Goal: Task Accomplishment & Management: Manage account settings

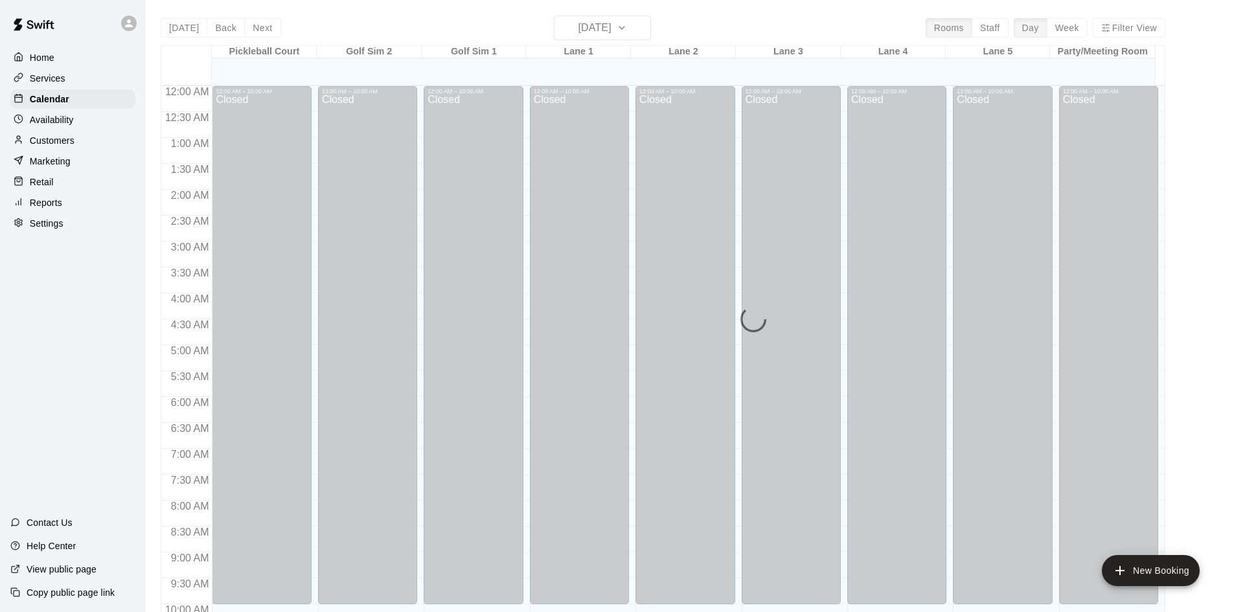
scroll to position [515, 0]
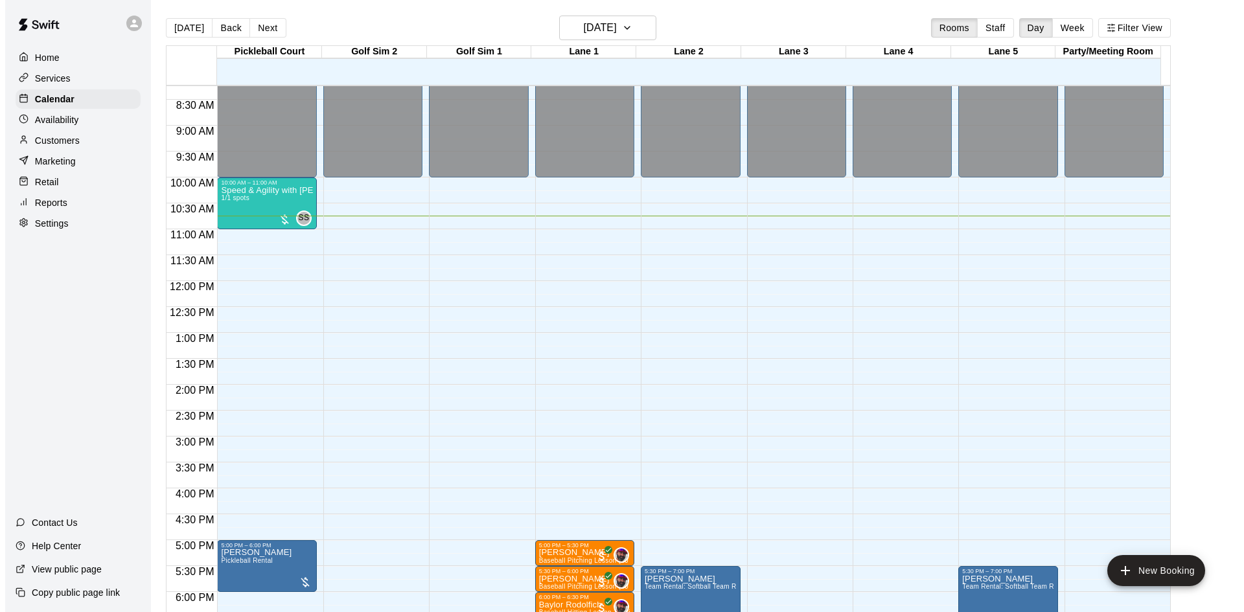
scroll to position [492, 0]
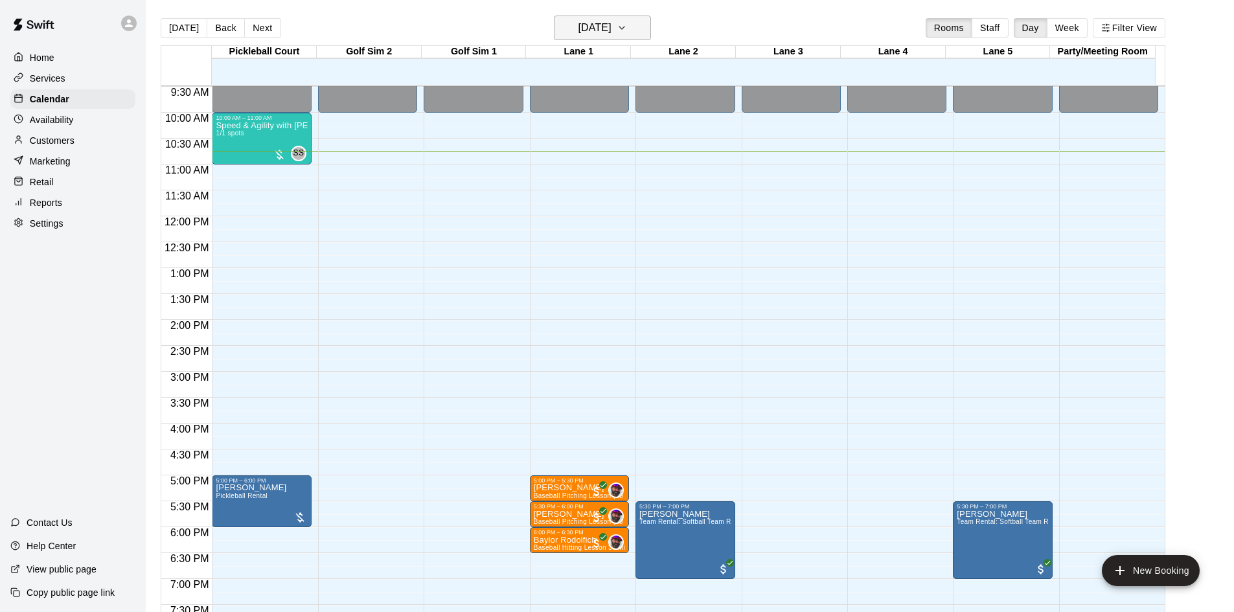
click at [582, 36] on h6 "[DATE]" at bounding box center [595, 28] width 33 height 18
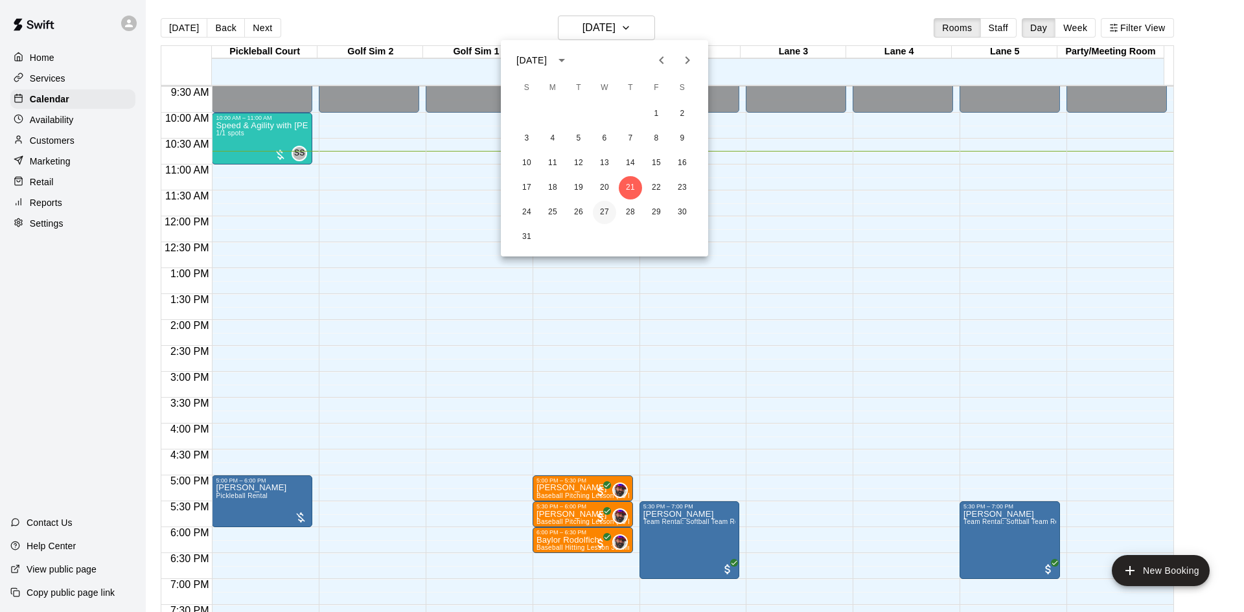
click at [604, 214] on button "27" at bounding box center [604, 212] width 23 height 23
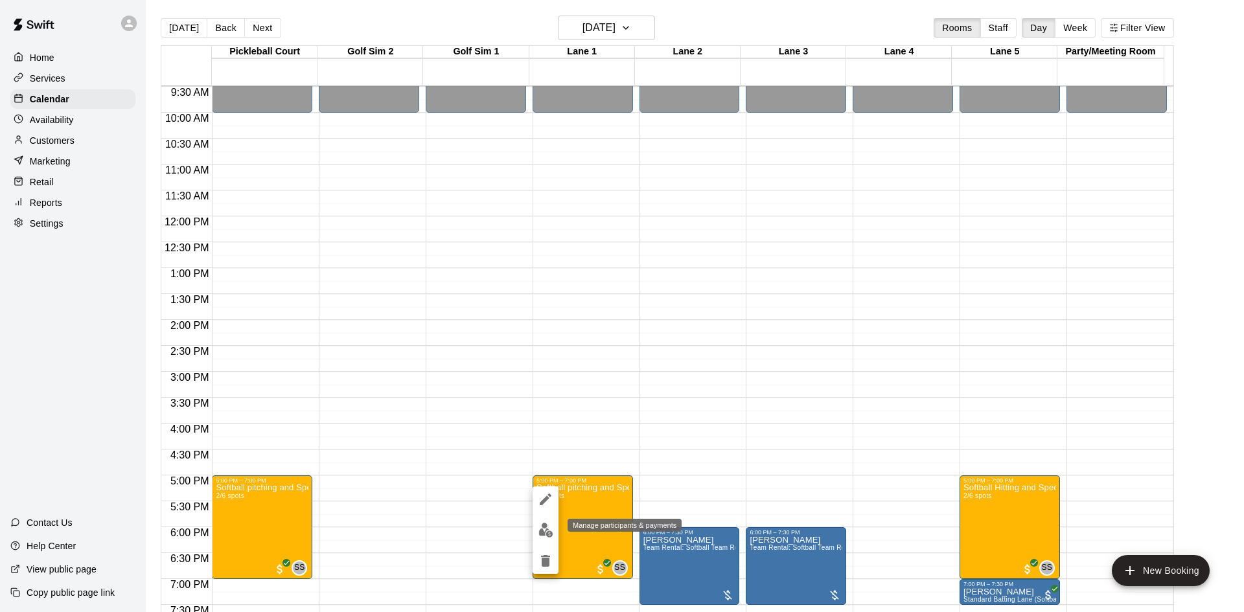
click at [552, 529] on img "edit" at bounding box center [545, 530] width 15 height 15
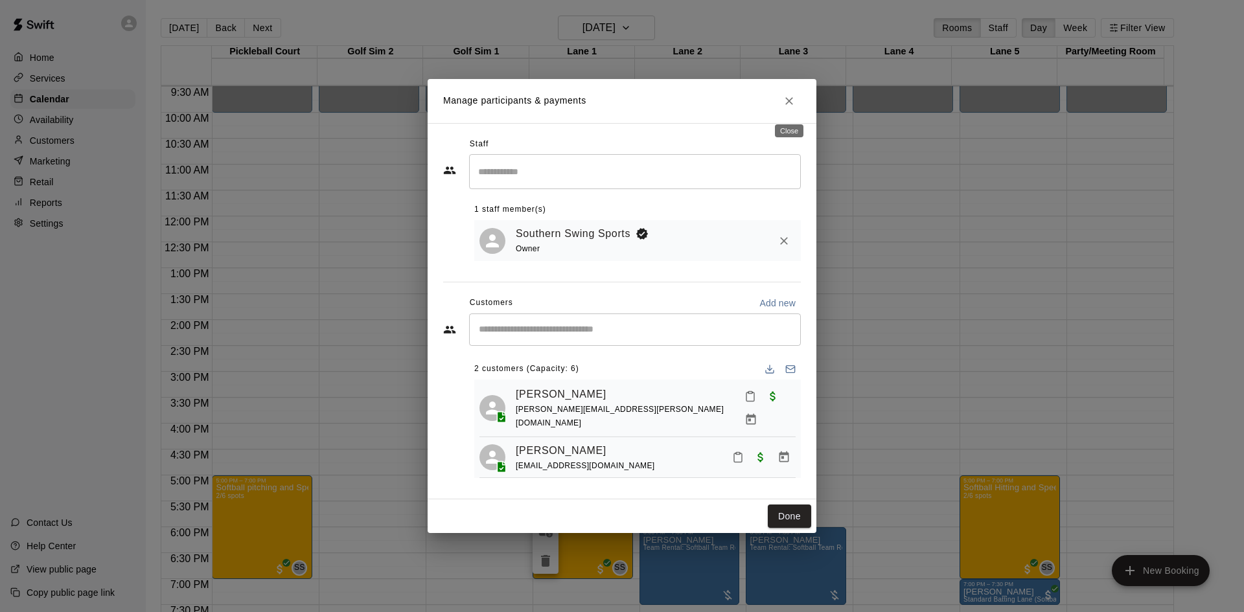
drag, startPoint x: 790, startPoint y: 115, endPoint x: 792, endPoint y: 106, distance: 10.1
click at [790, 115] on div "Close" at bounding box center [789, 126] width 31 height 23
click at [792, 105] on icon "Close" at bounding box center [789, 101] width 13 height 13
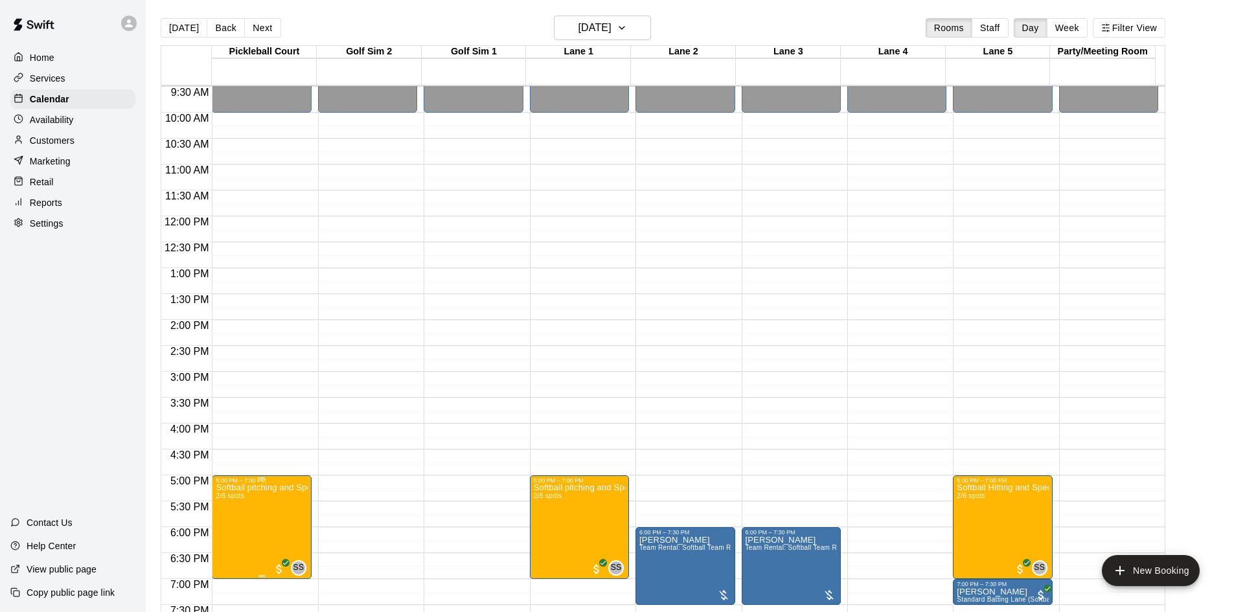
click at [288, 488] on p "Softball pitching and Speed & Agility Clinic (Ages 11-14)" at bounding box center [261, 488] width 91 height 0
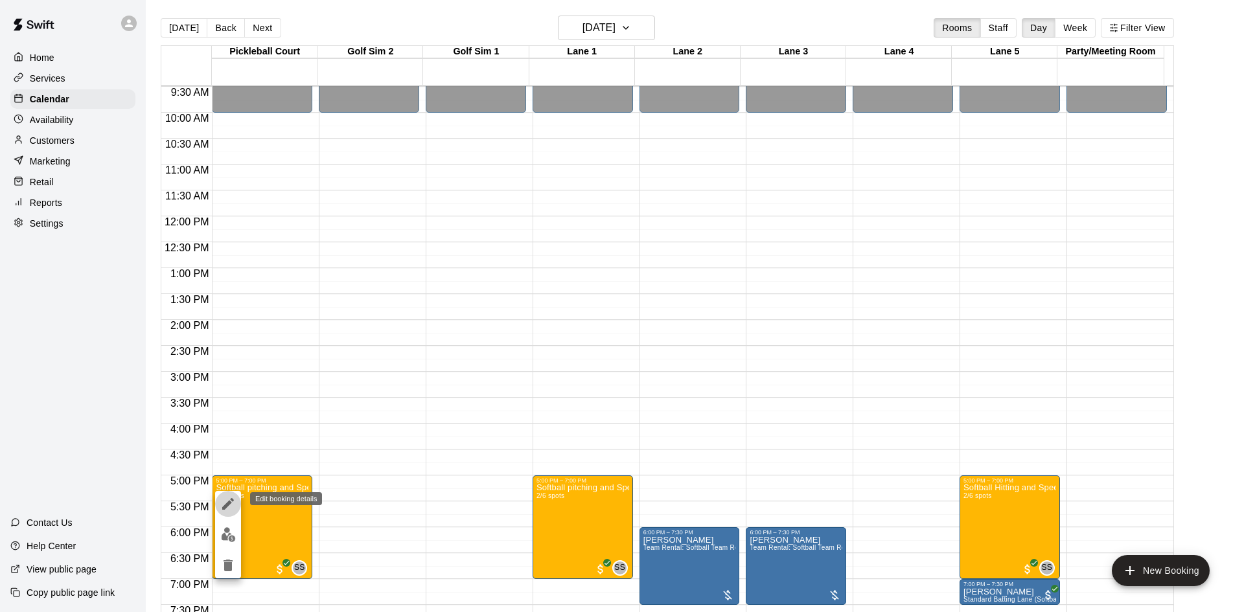
click at [228, 503] on icon "edit" at bounding box center [228, 504] width 12 height 12
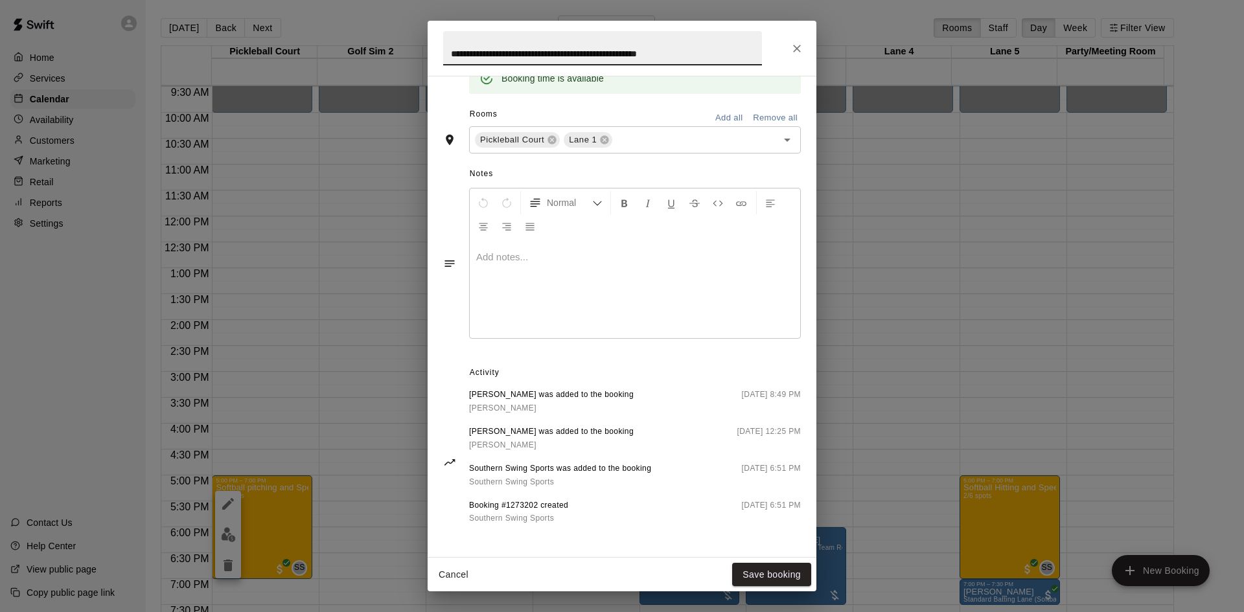
scroll to position [95, 0]
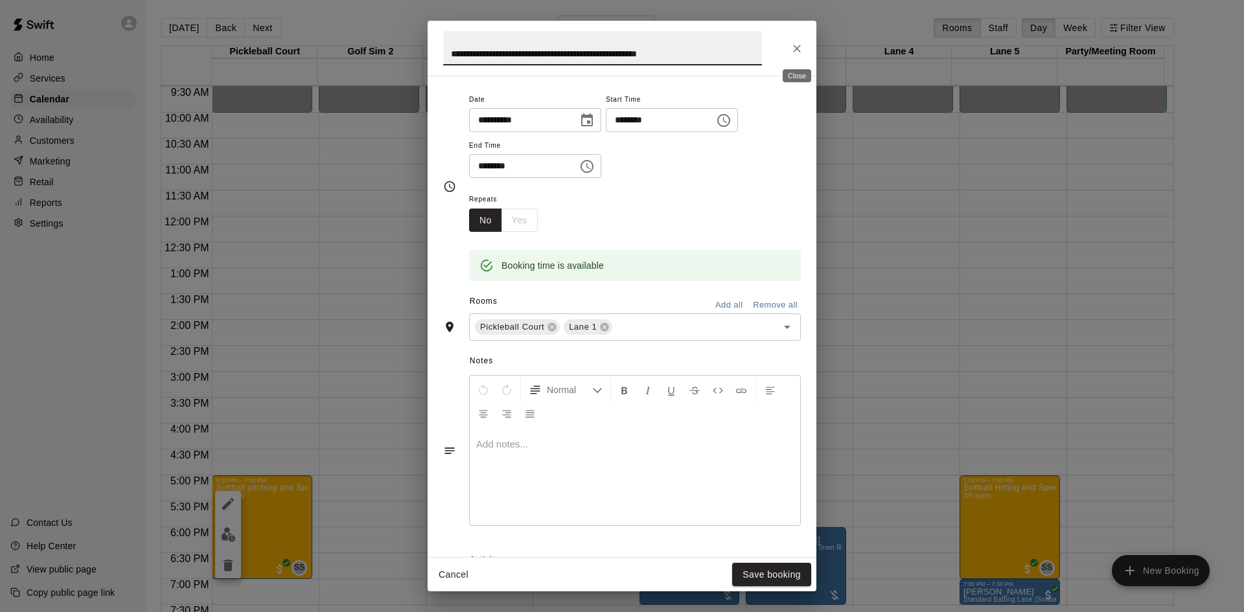
drag, startPoint x: 801, startPoint y: 51, endPoint x: 661, endPoint y: 408, distance: 383.7
click at [801, 51] on icon "Close" at bounding box center [796, 48] width 13 height 13
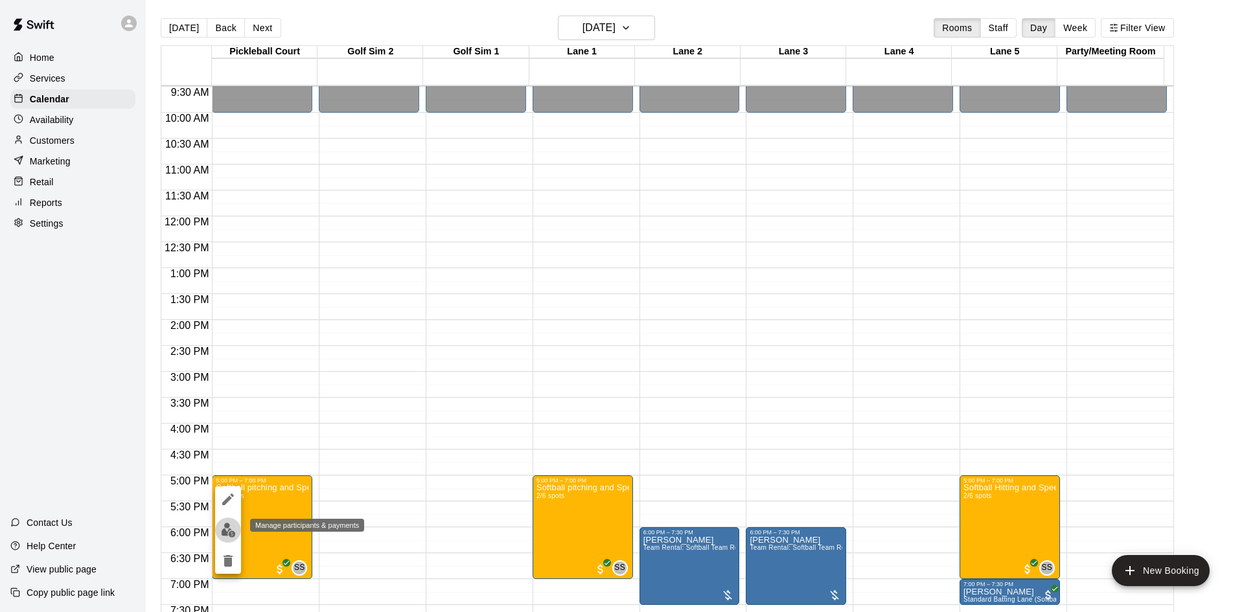
click at [218, 531] on button "edit" at bounding box center [228, 530] width 26 height 25
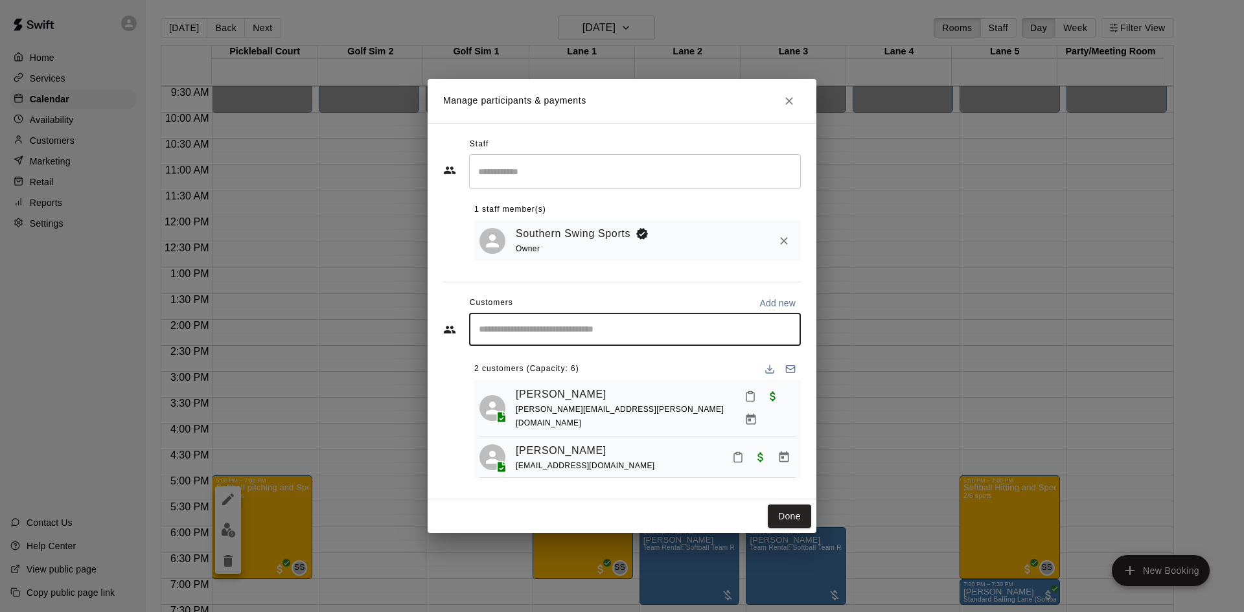
click at [536, 332] on input "Start typing to search customers..." at bounding box center [635, 329] width 320 height 13
type input "******"
click at [586, 374] on span "michelle.aj.parker@gmail.com" at bounding box center [642, 378] width 275 height 23
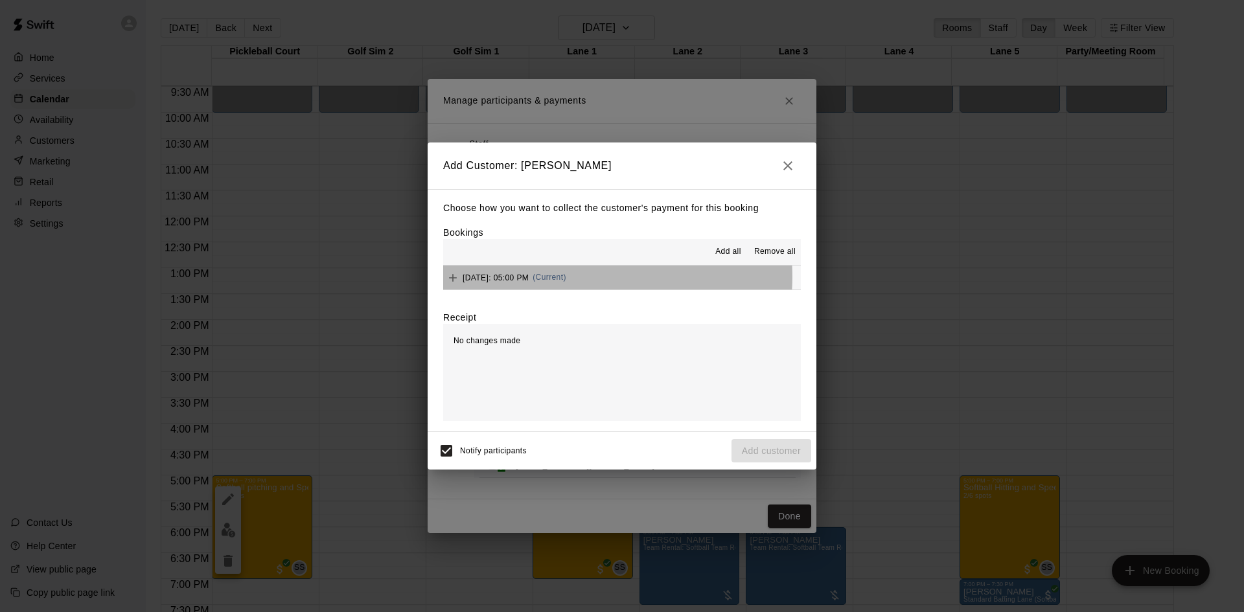
click at [529, 278] on span "Wednesday, August 27: 05:00 PM" at bounding box center [496, 277] width 66 height 9
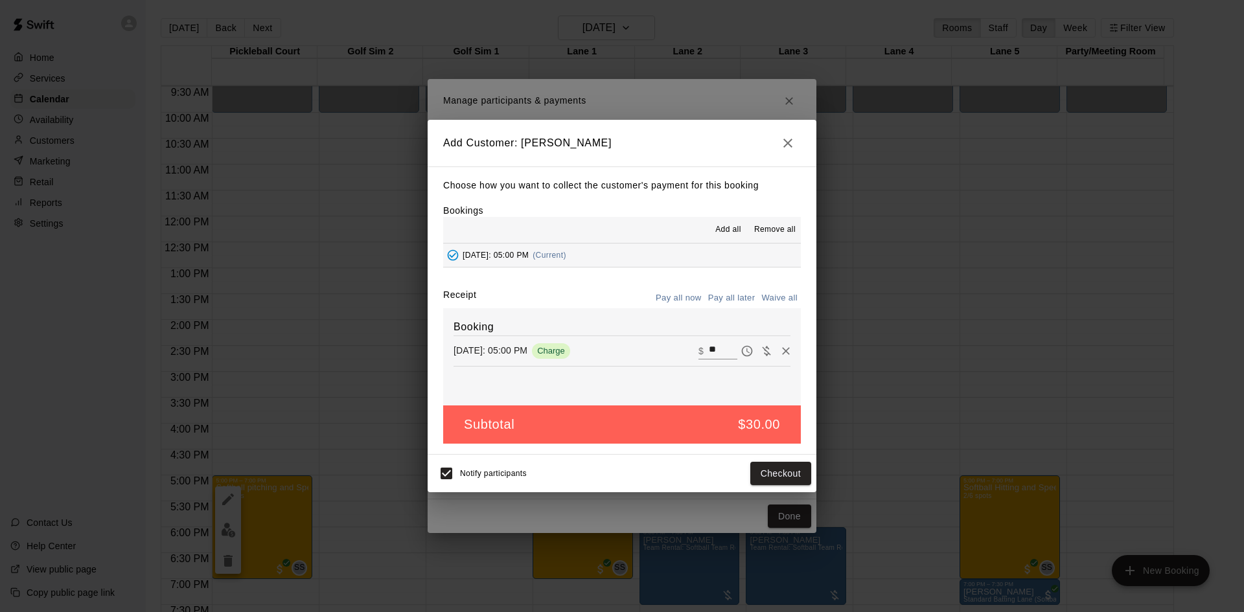
click at [744, 299] on button "Pay all later" at bounding box center [732, 298] width 54 height 20
click at [777, 475] on button "Add customer" at bounding box center [771, 474] width 80 height 24
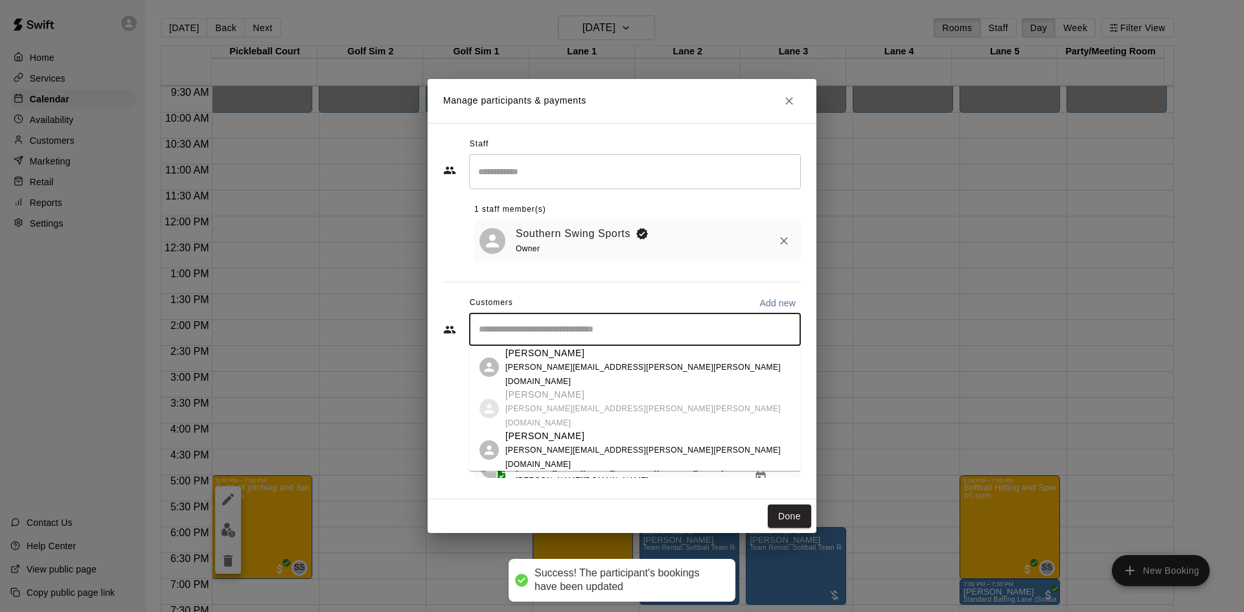
click at [571, 334] on input "Start typing to search customers..." at bounding box center [635, 329] width 320 height 13
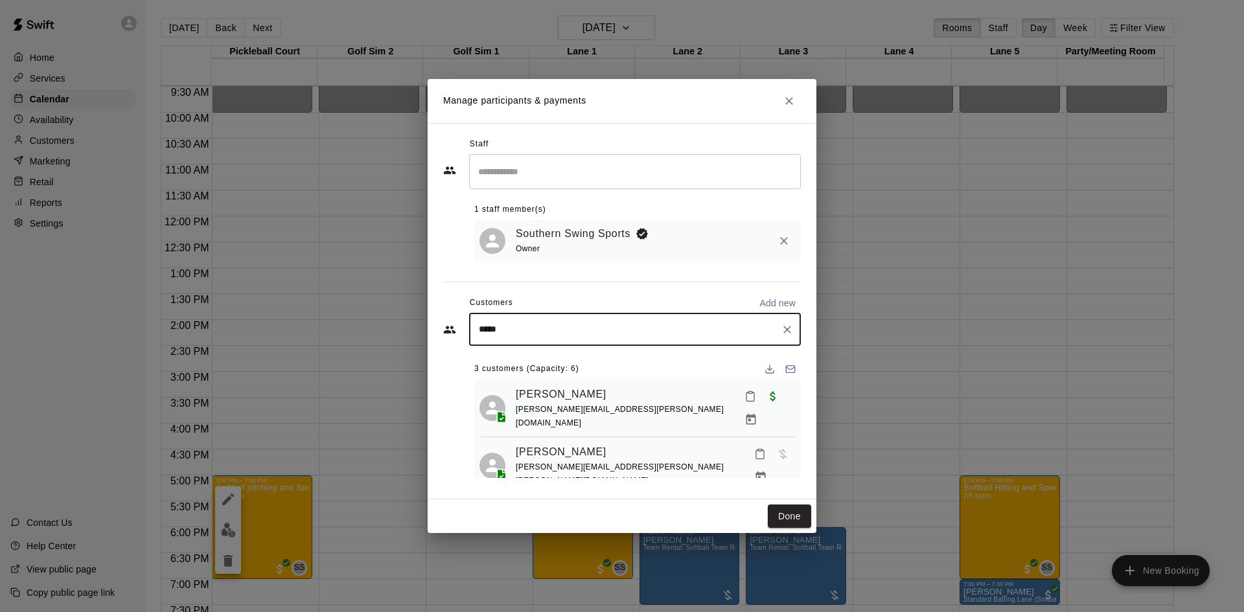
type input "******"
click at [564, 373] on span "markwalker803@yahoo.com" at bounding box center [574, 374] width 139 height 9
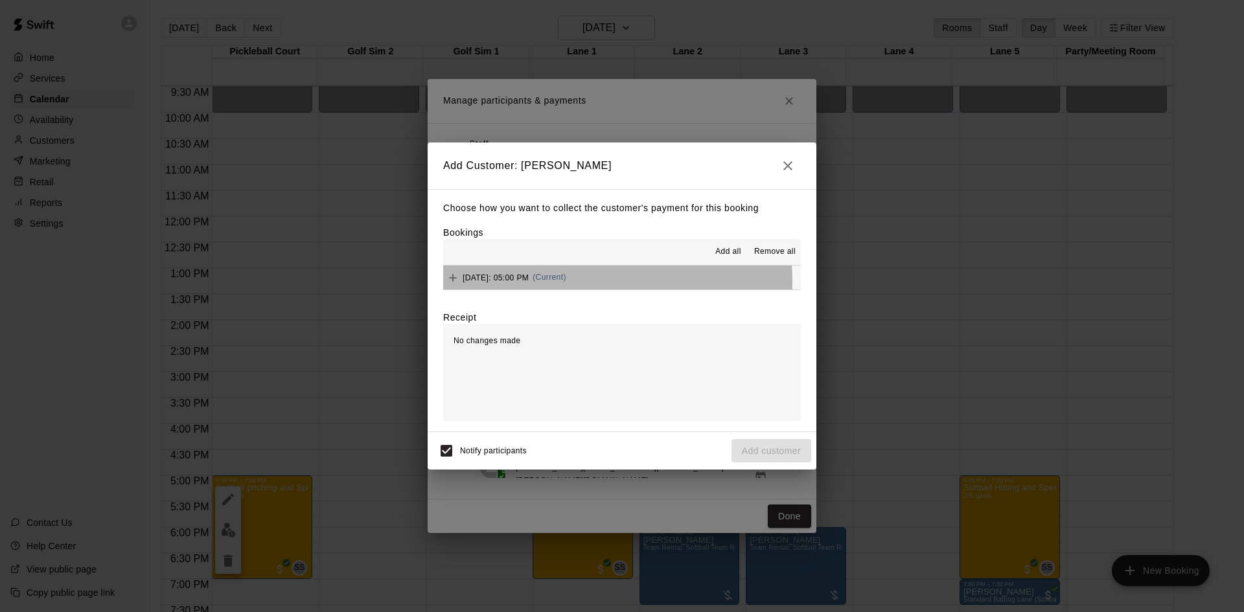
click at [529, 282] on span "Wednesday, August 27: 05:00 PM" at bounding box center [496, 277] width 66 height 9
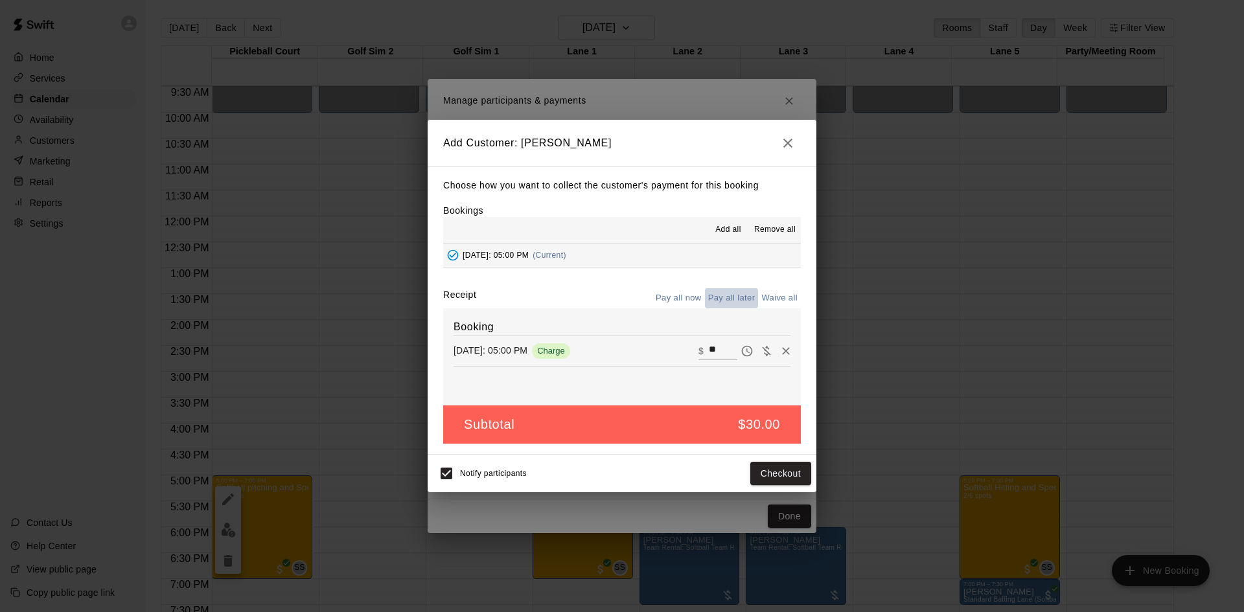
click at [724, 297] on button "Pay all later" at bounding box center [732, 298] width 54 height 20
click at [749, 471] on button "Add customer" at bounding box center [771, 474] width 80 height 24
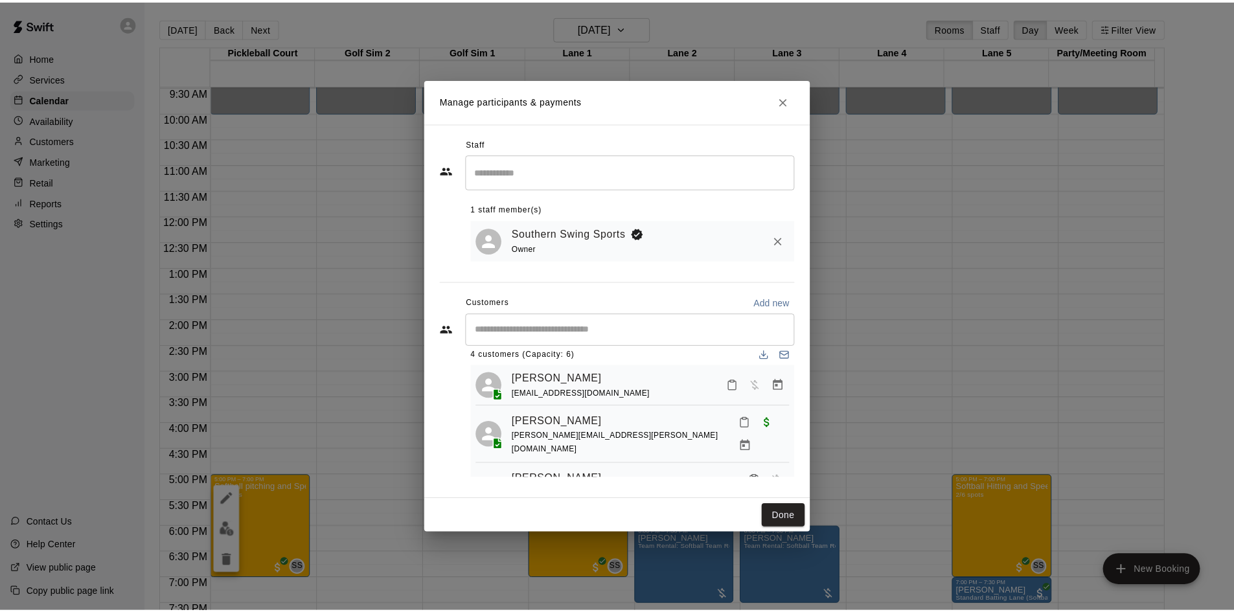
scroll to position [0, 0]
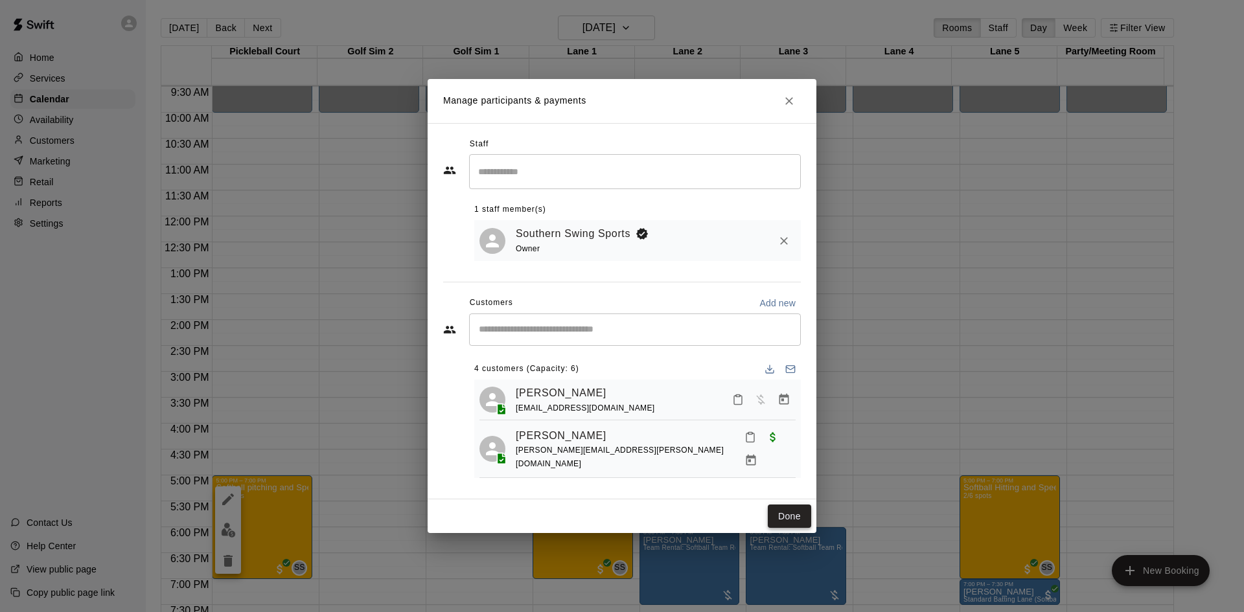
click at [781, 514] on button "Done" at bounding box center [789, 517] width 43 height 24
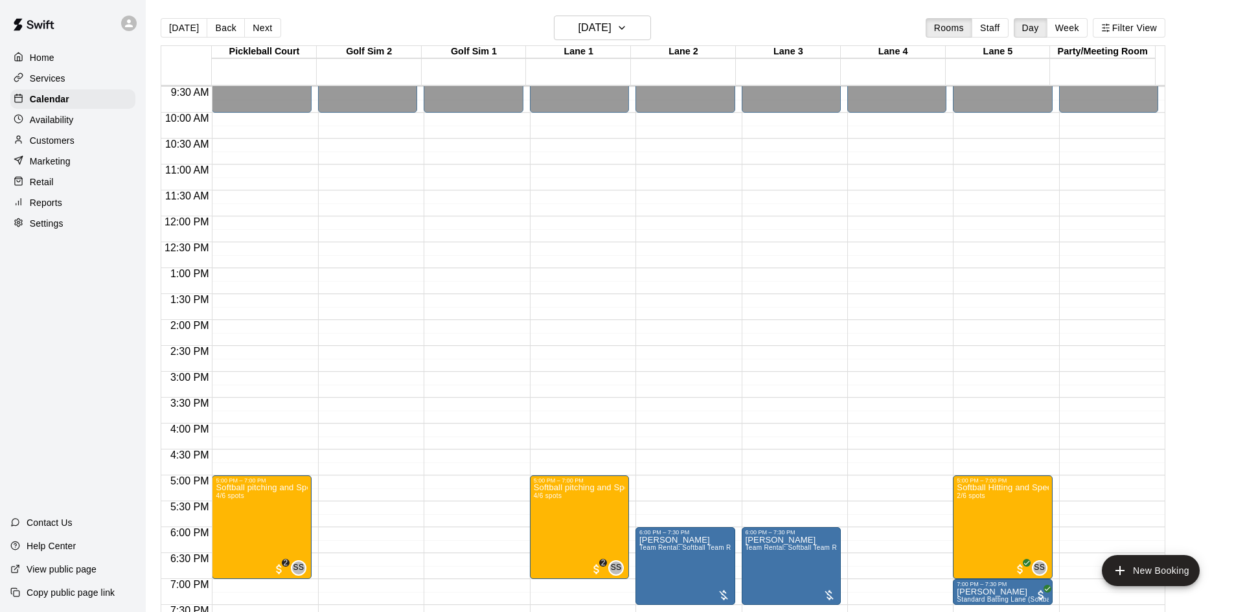
click at [56, 81] on p "Services" at bounding box center [48, 78] width 36 height 13
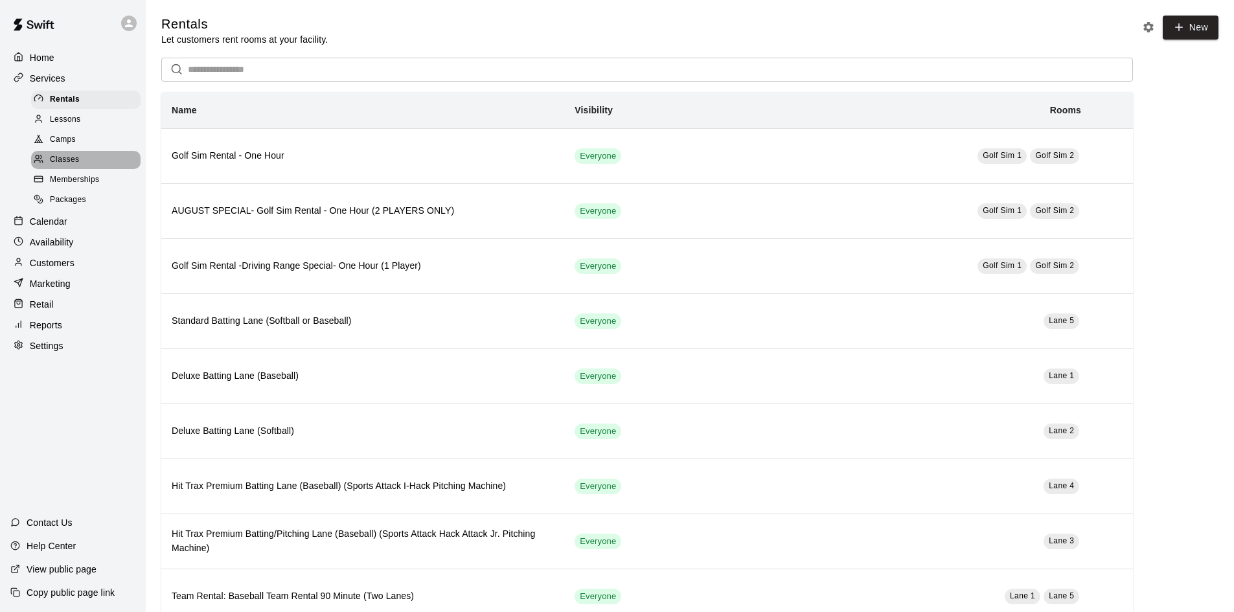
click at [67, 158] on span "Classes" at bounding box center [64, 160] width 29 height 13
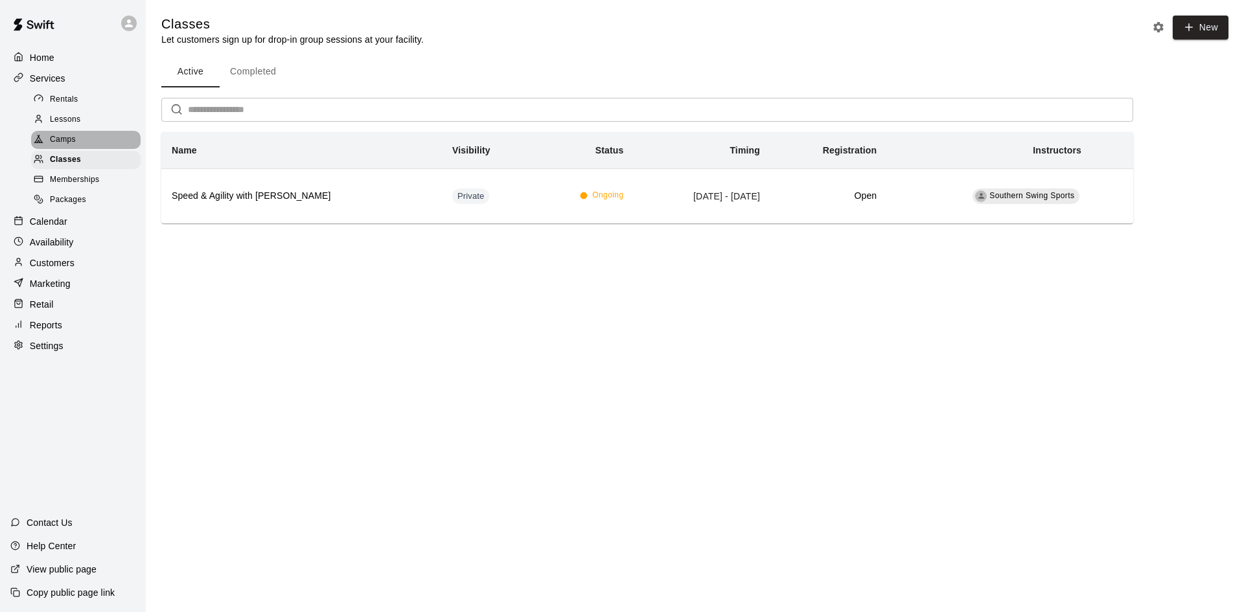
click at [69, 141] on span "Camps" at bounding box center [63, 139] width 26 height 13
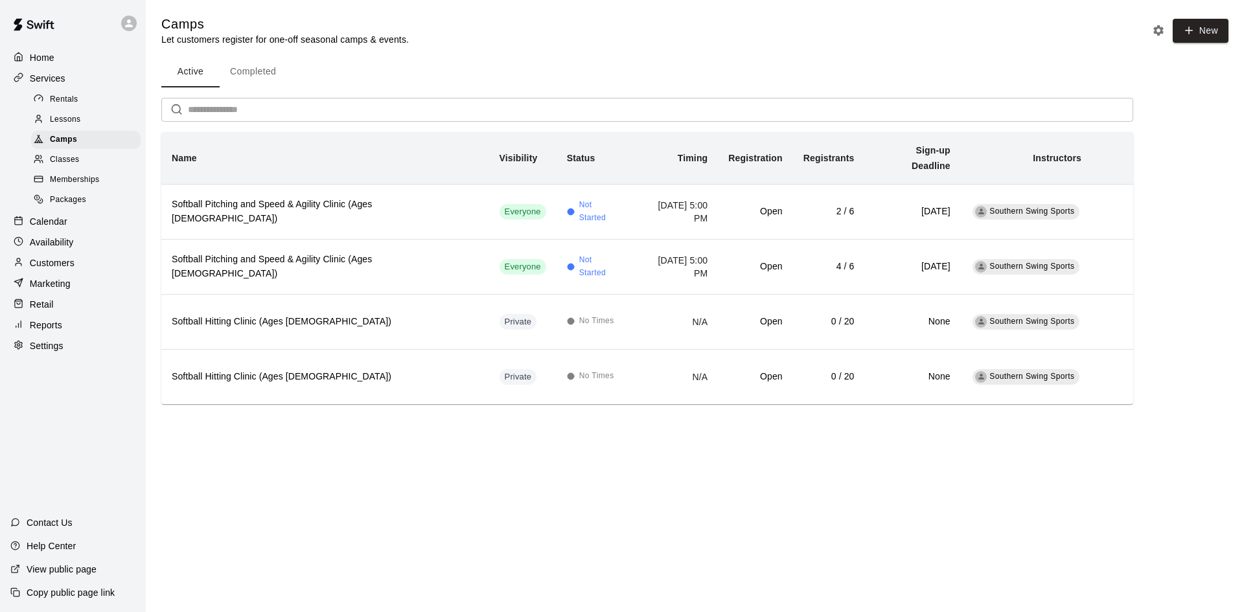
click at [47, 227] on p "Calendar" at bounding box center [49, 221] width 38 height 13
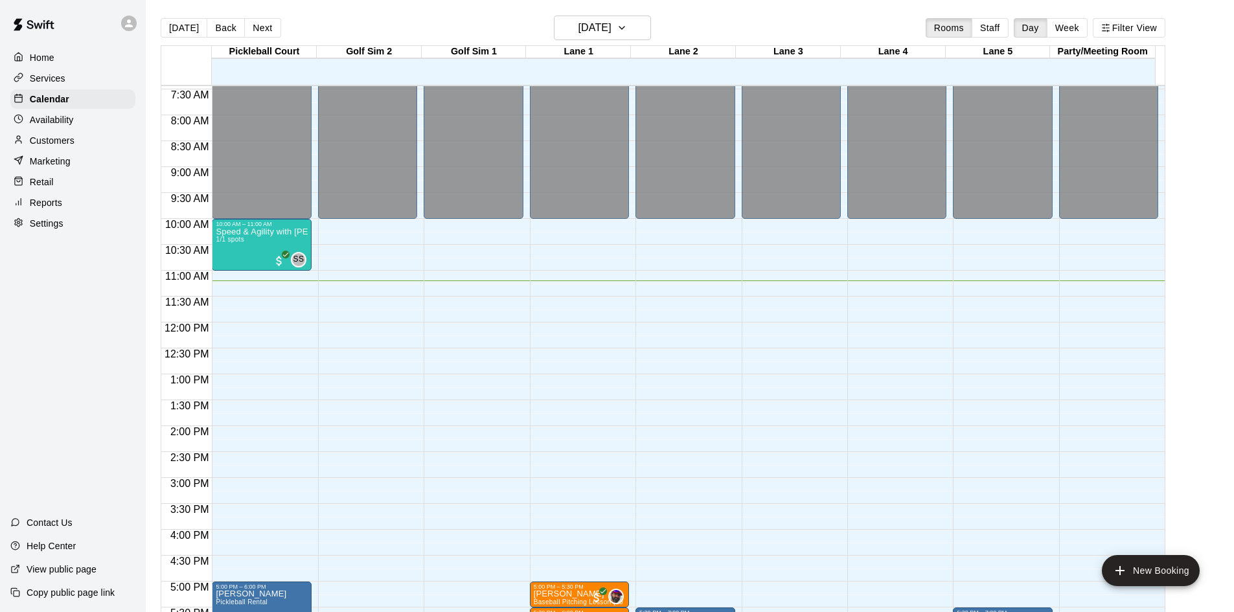
scroll to position [580, 0]
